Goal: Transaction & Acquisition: Purchase product/service

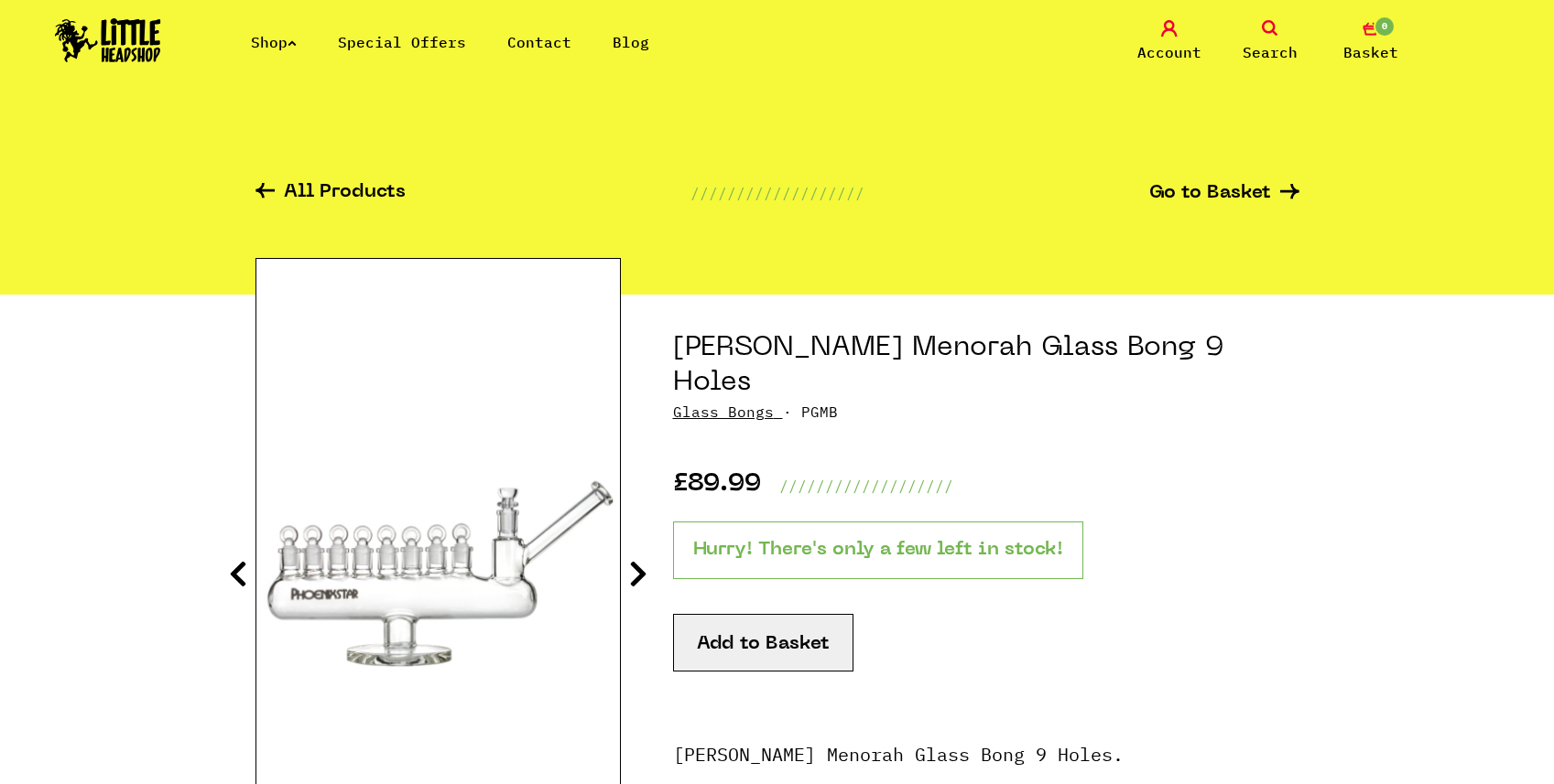
click at [268, 34] on link "Shop" at bounding box center [274, 41] width 46 height 18
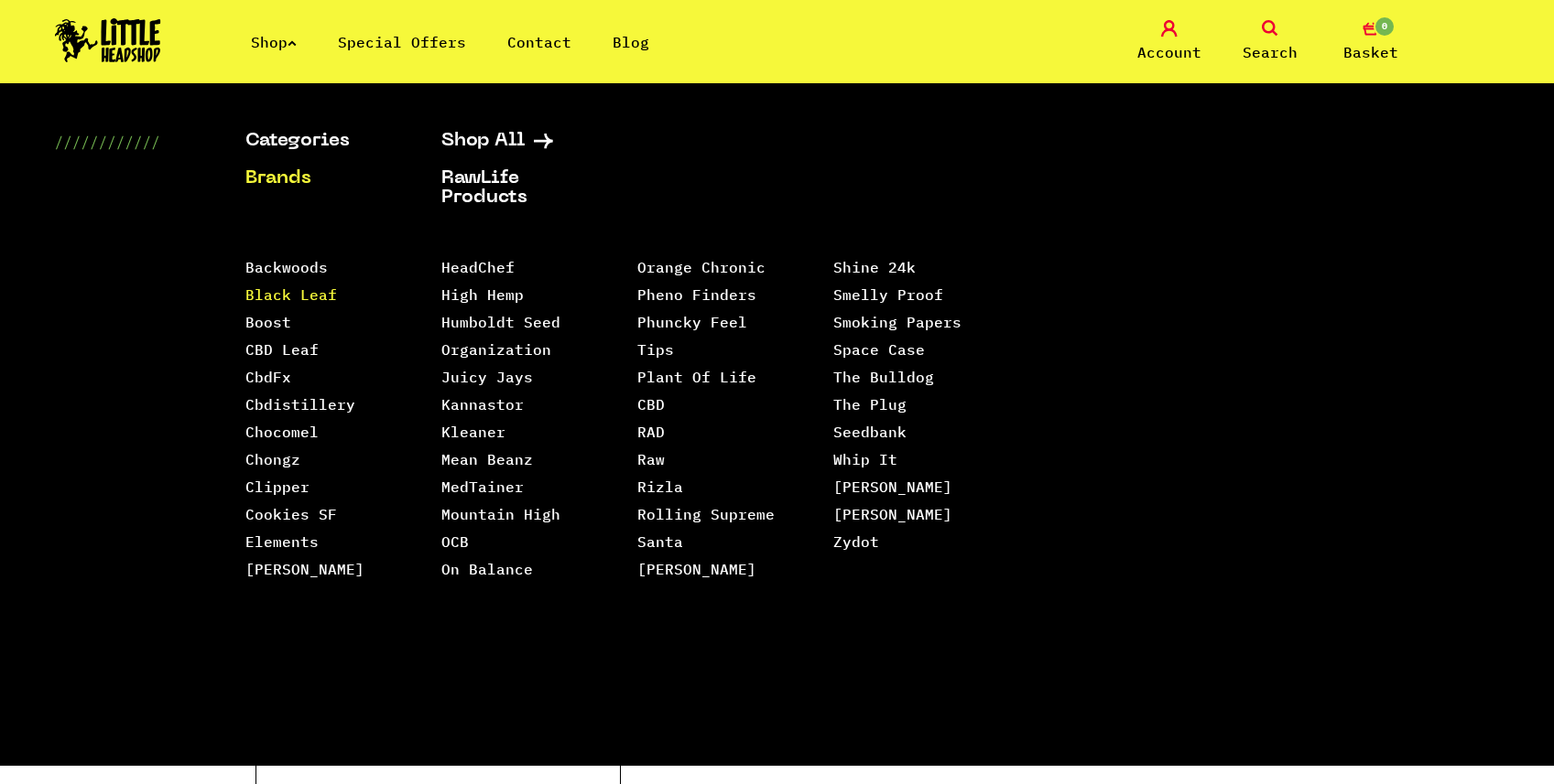
click at [285, 302] on link "Black Leaf" at bounding box center [290, 294] width 91 height 18
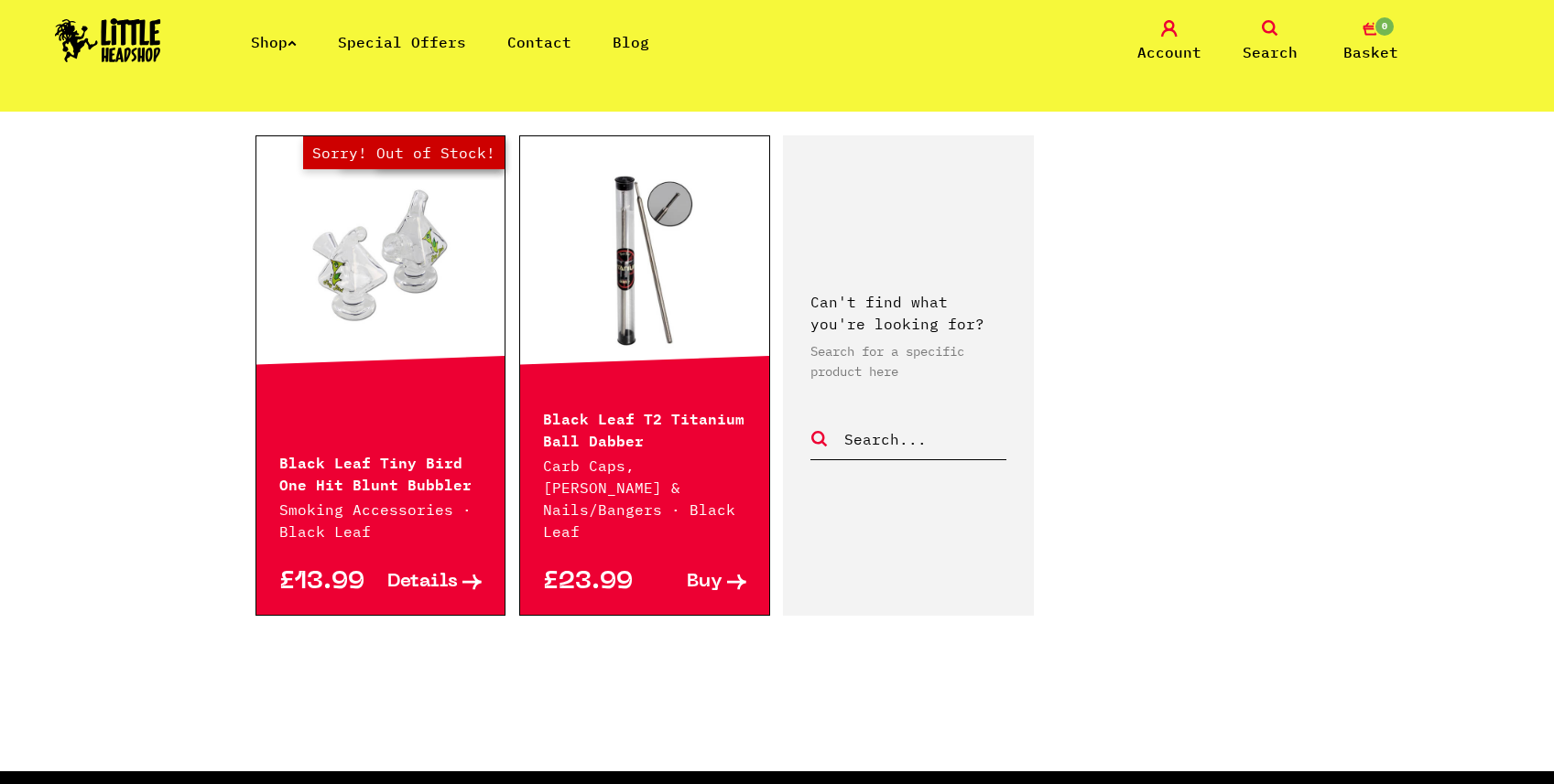
scroll to position [134, 0]
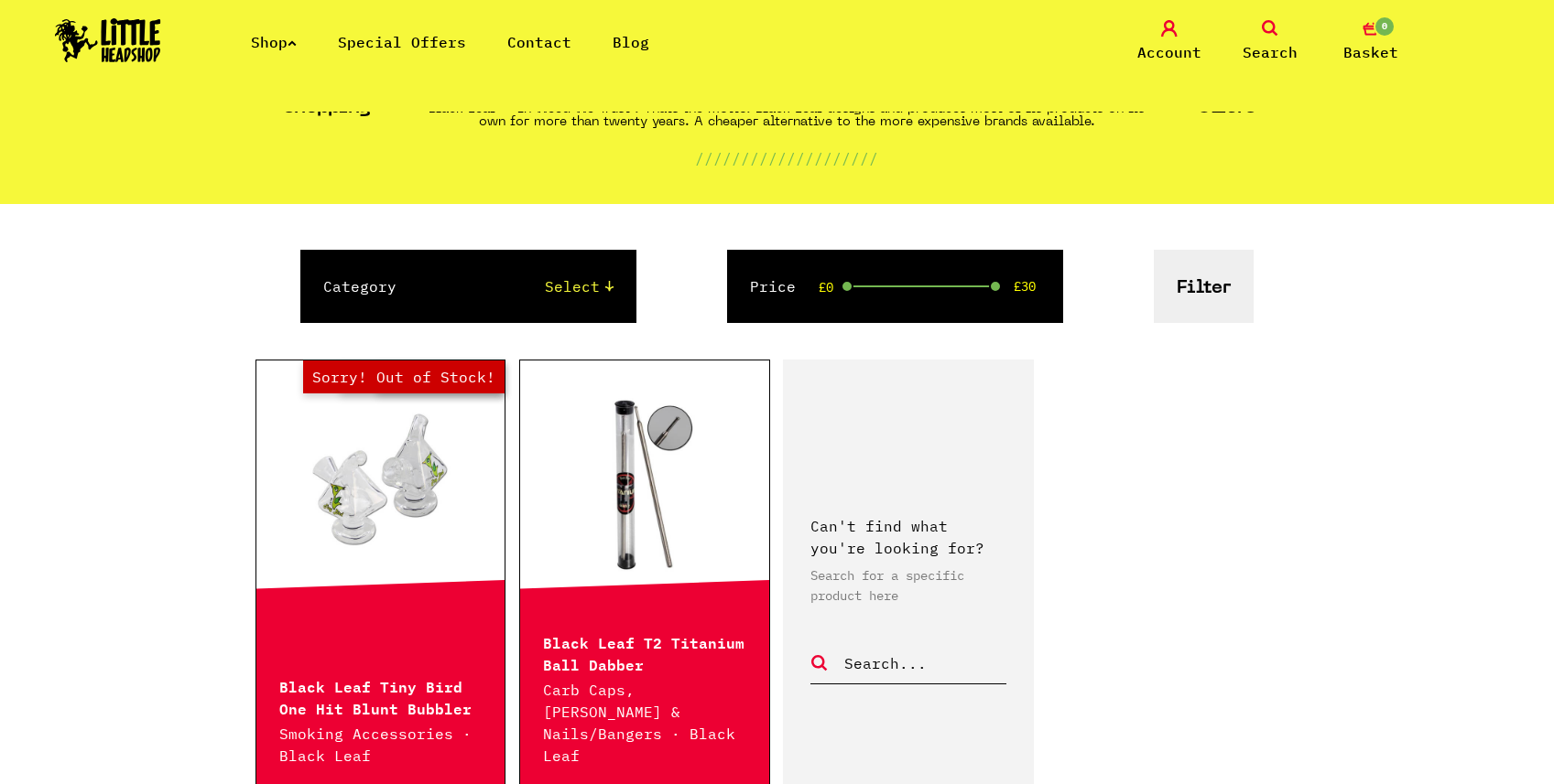
click at [274, 58] on div "Shop Special Offers Contact Blog Account Search 0 Basket" at bounding box center [777, 41] width 1554 height 83
click at [274, 44] on link "Shop" at bounding box center [274, 41] width 46 height 18
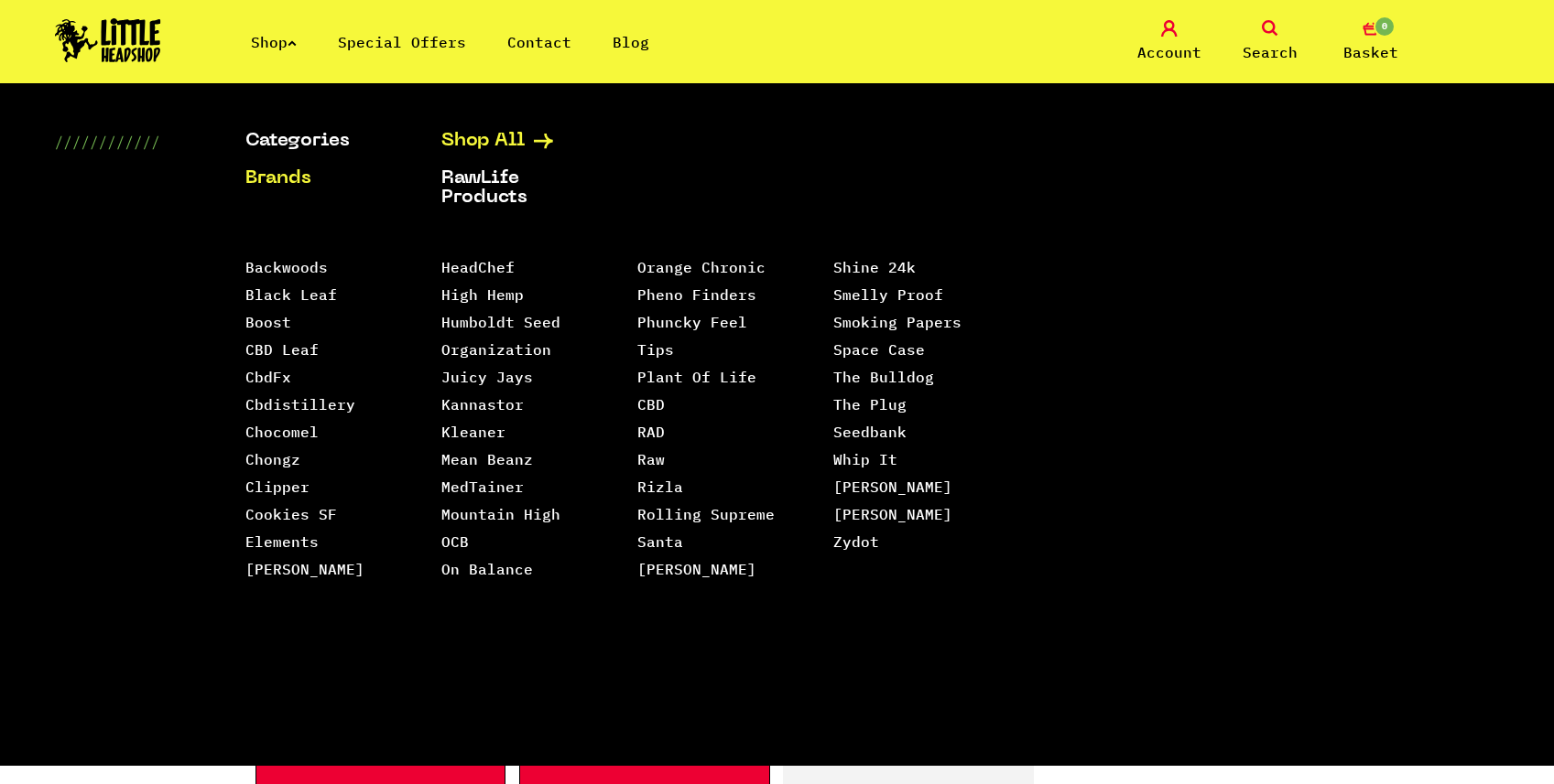
click at [513, 141] on link "Shop All" at bounding box center [516, 142] width 151 height 19
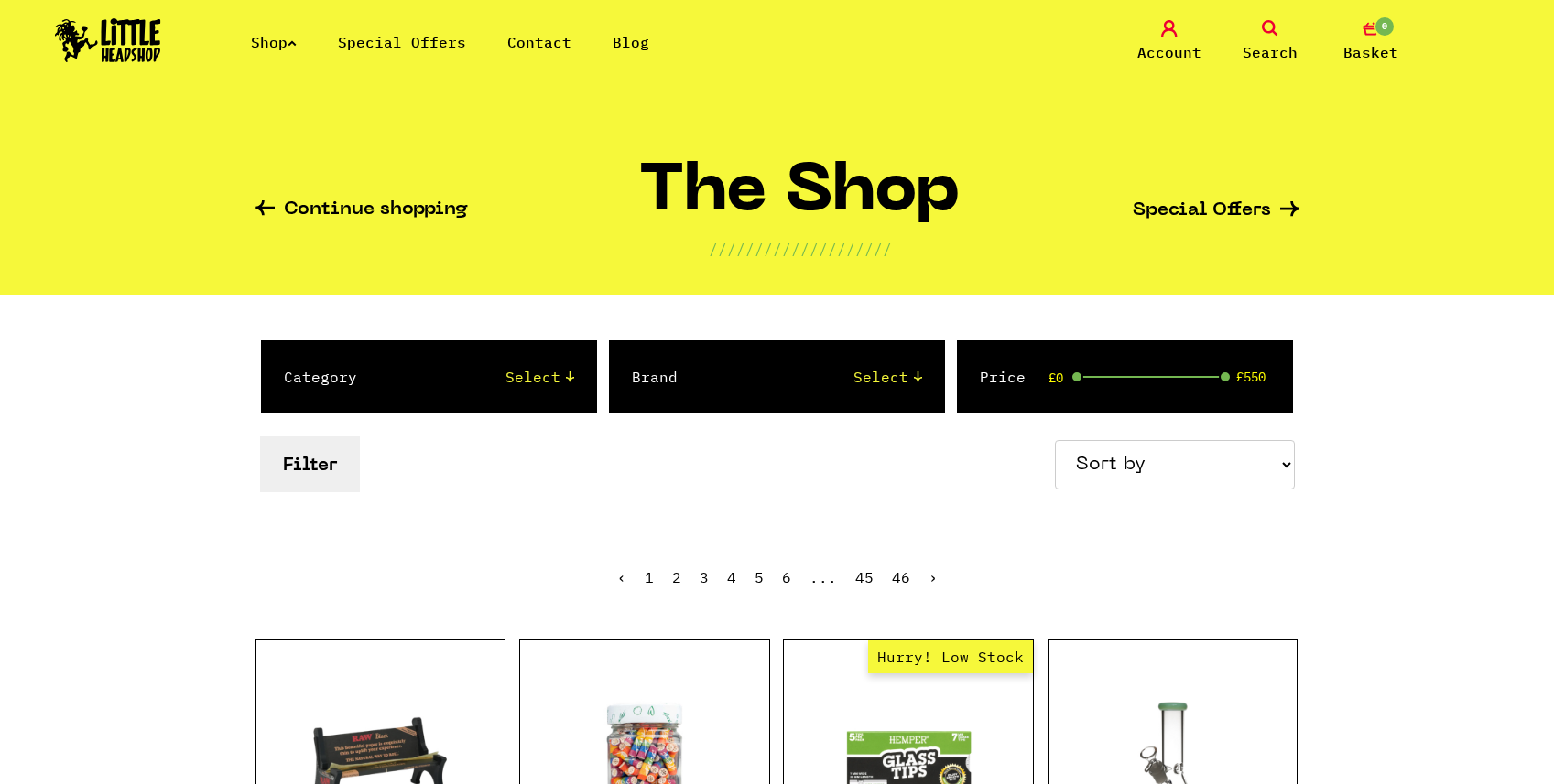
click at [1253, 35] on link "Search" at bounding box center [1269, 41] width 91 height 43
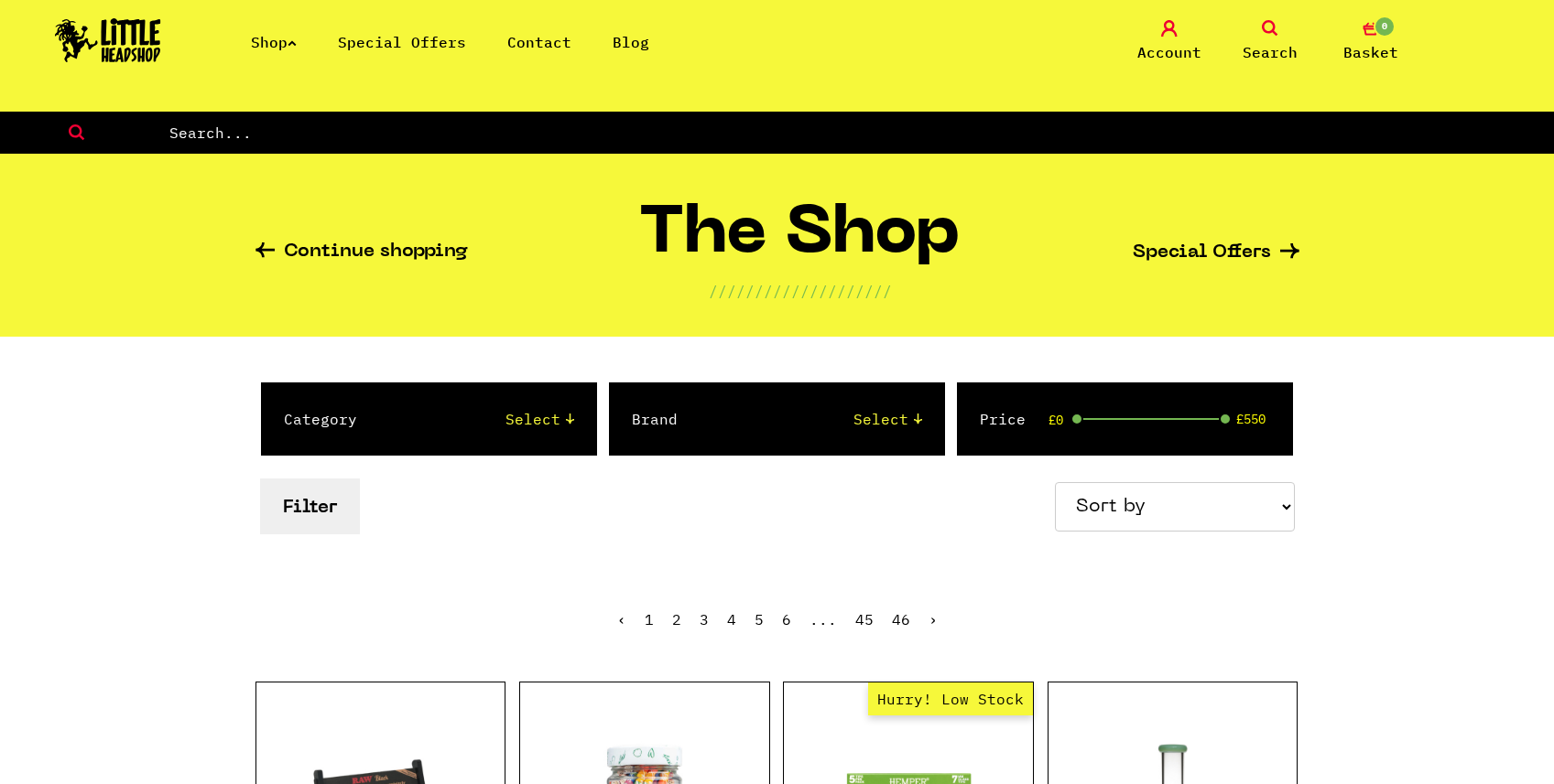
click at [1013, 124] on input "text" at bounding box center [861, 132] width 1386 height 24
type input "pearl"
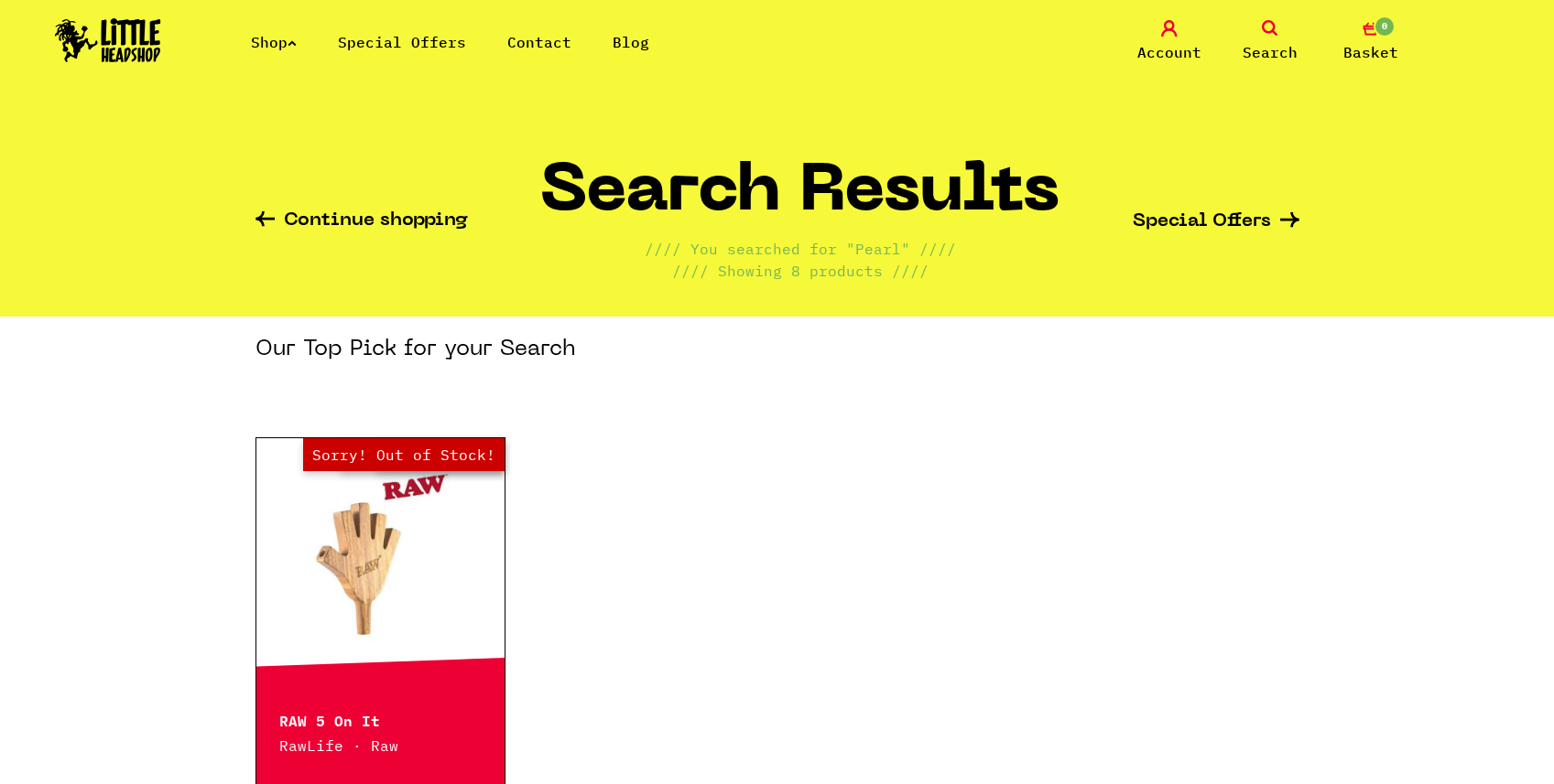
click at [293, 214] on link "Continue shopping" at bounding box center [361, 222] width 213 height 21
